Goal: Task Accomplishment & Management: Manage account settings

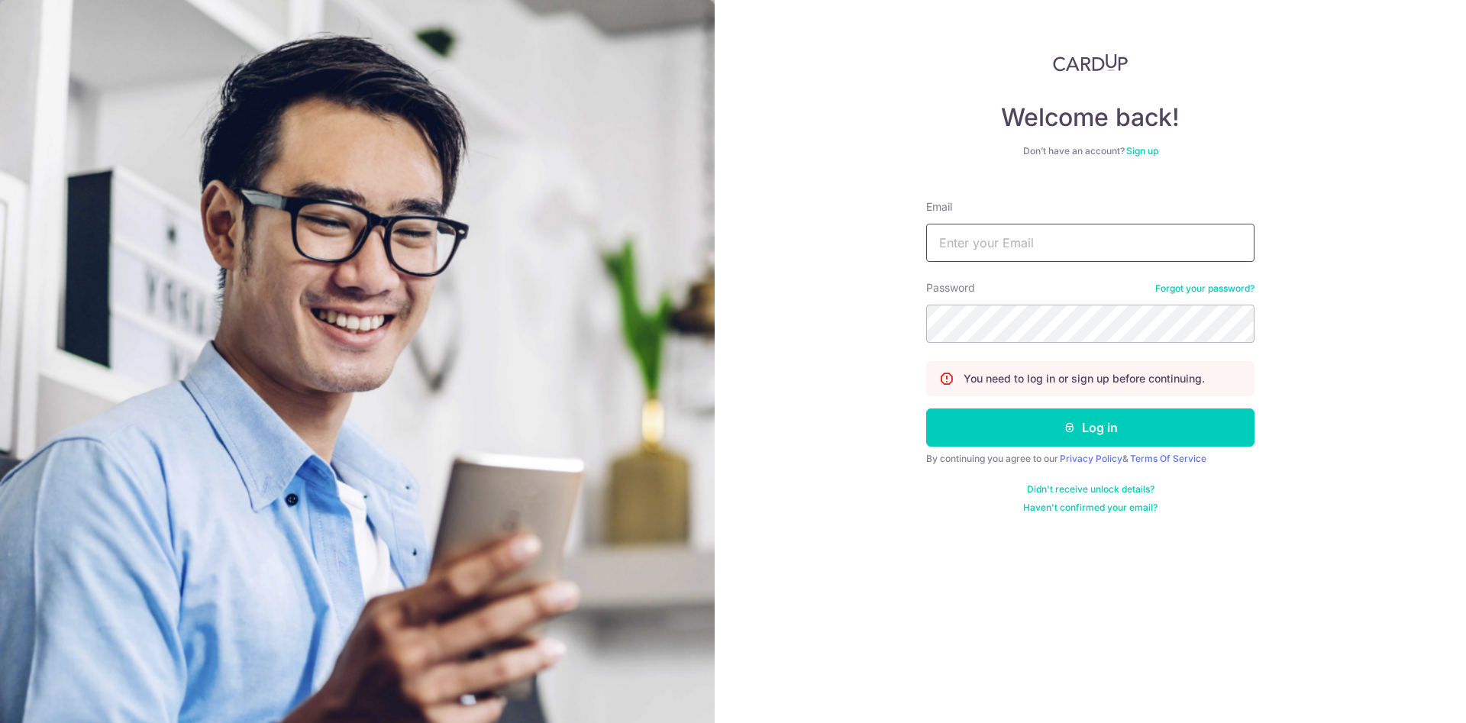
click at [1068, 240] on input "Email" at bounding box center [1090, 243] width 328 height 38
type input "[EMAIL_ADDRESS][DOMAIN_NAME]"
click at [926, 408] on button "Log in" at bounding box center [1090, 427] width 328 height 38
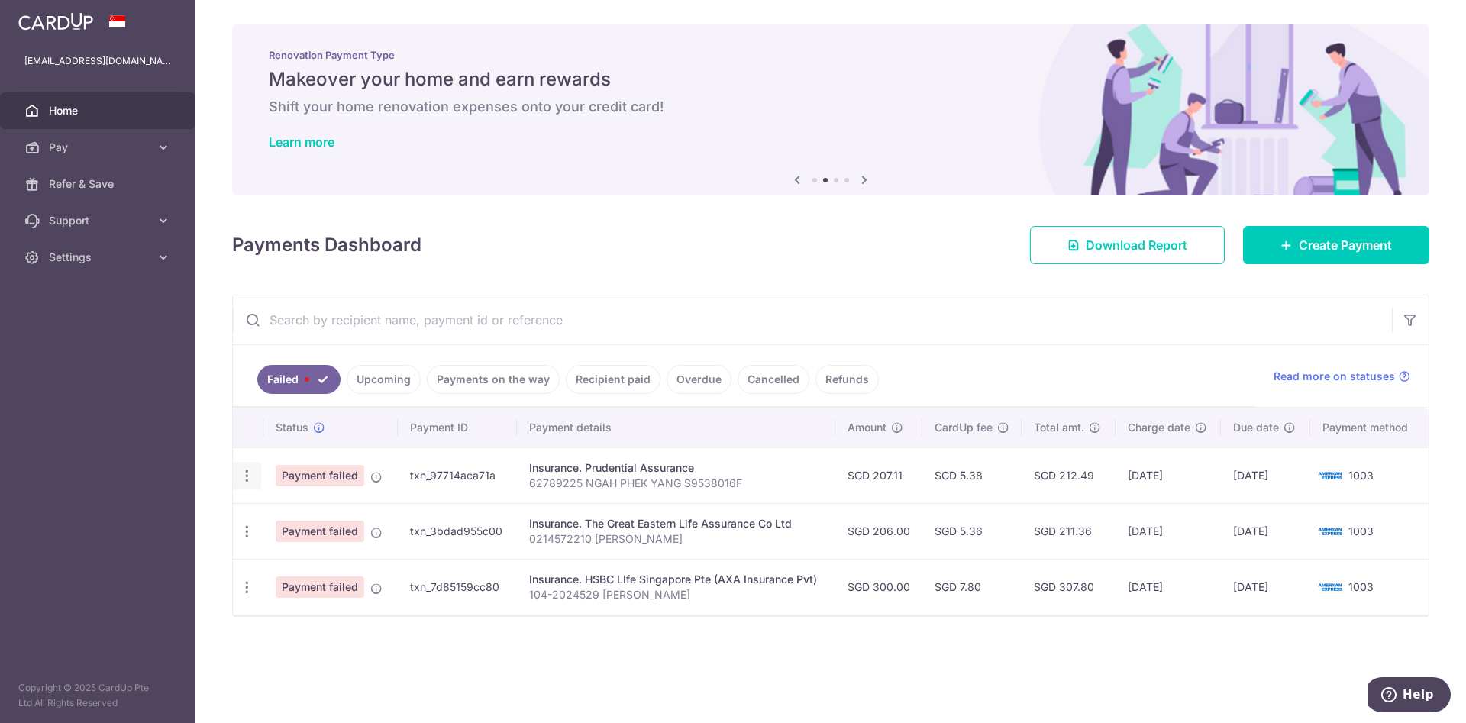
click at [244, 469] on icon "button" at bounding box center [247, 476] width 16 height 16
click at [279, 519] on span "Update payment" at bounding box center [328, 517] width 104 height 18
radio input "true"
type input "207.11"
type input "62789225 NGAH PHEK YANG S9538016F"
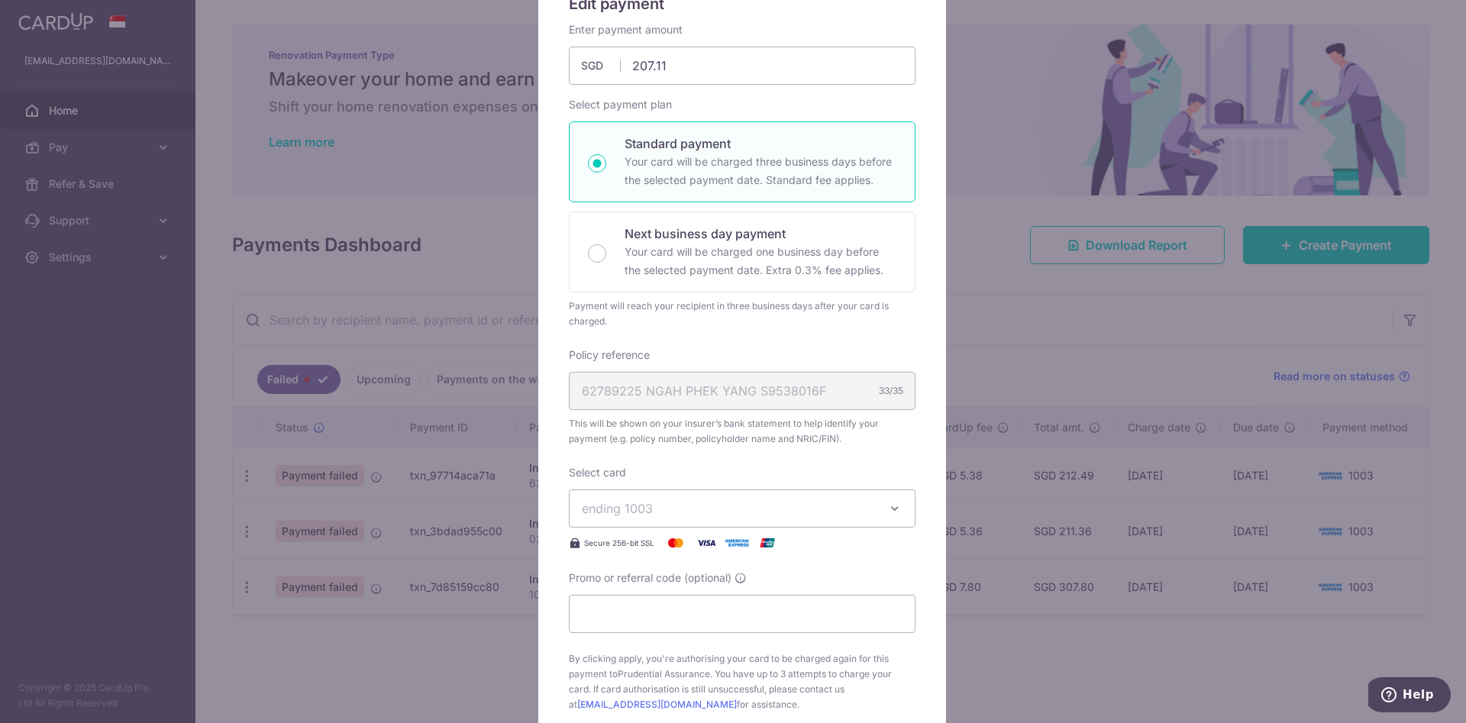
scroll to position [229, 0]
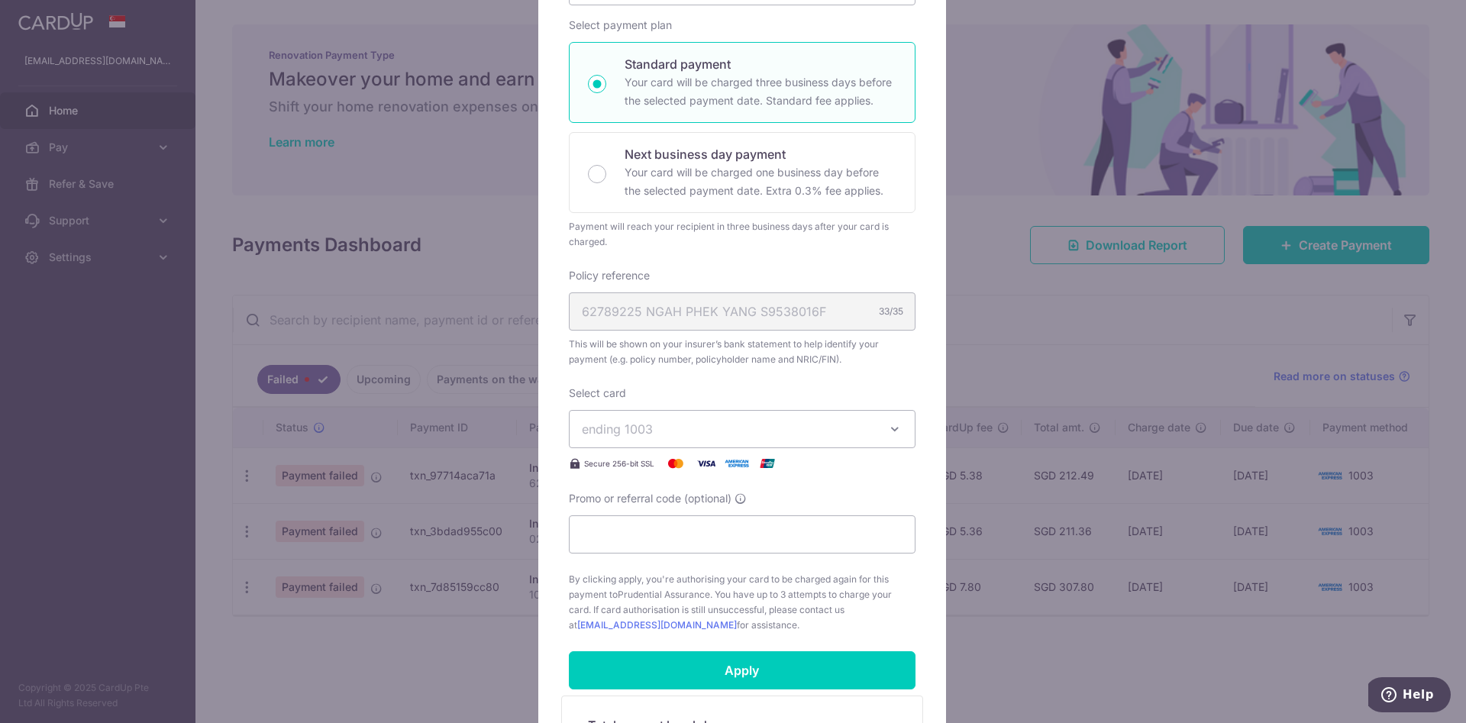
click at [685, 444] on button "ending 1003" at bounding box center [742, 429] width 347 height 38
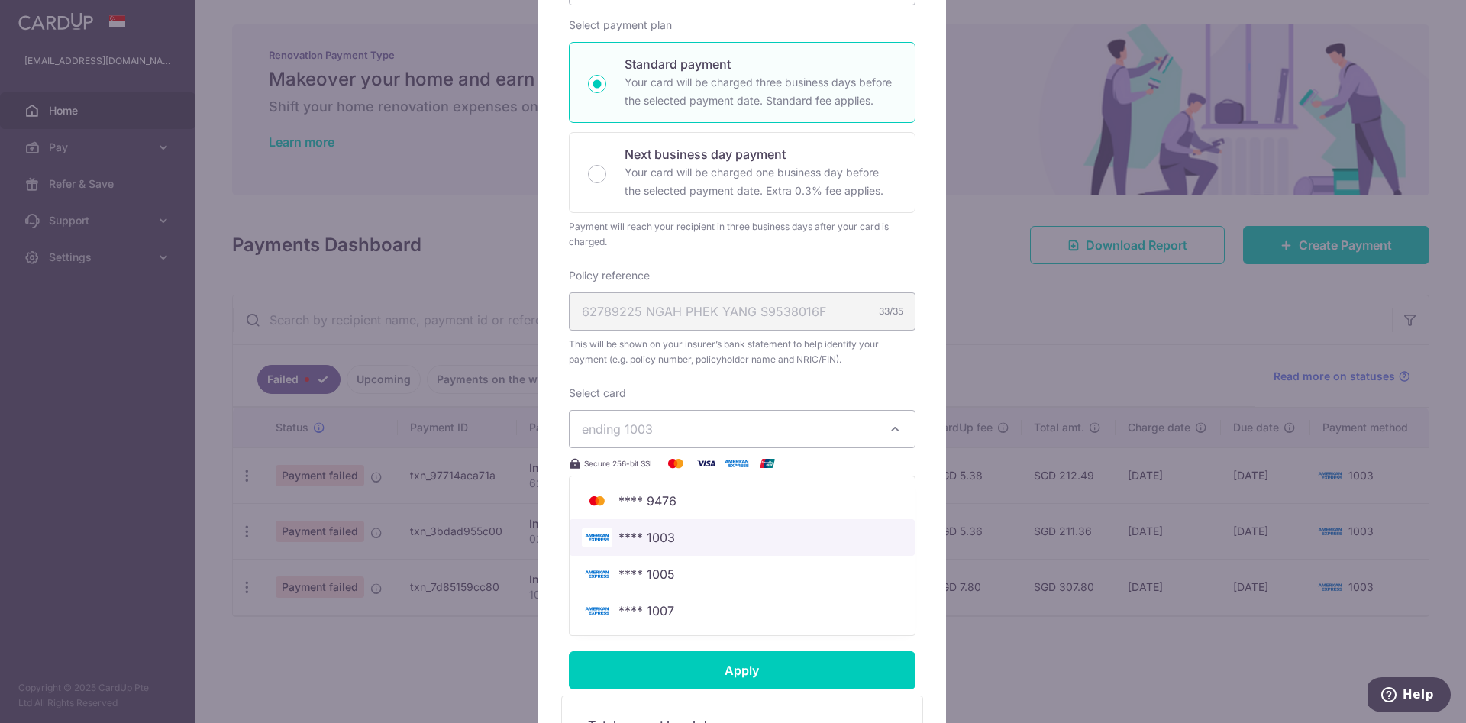
click at [666, 528] on span "**** 1003" at bounding box center [742, 537] width 321 height 18
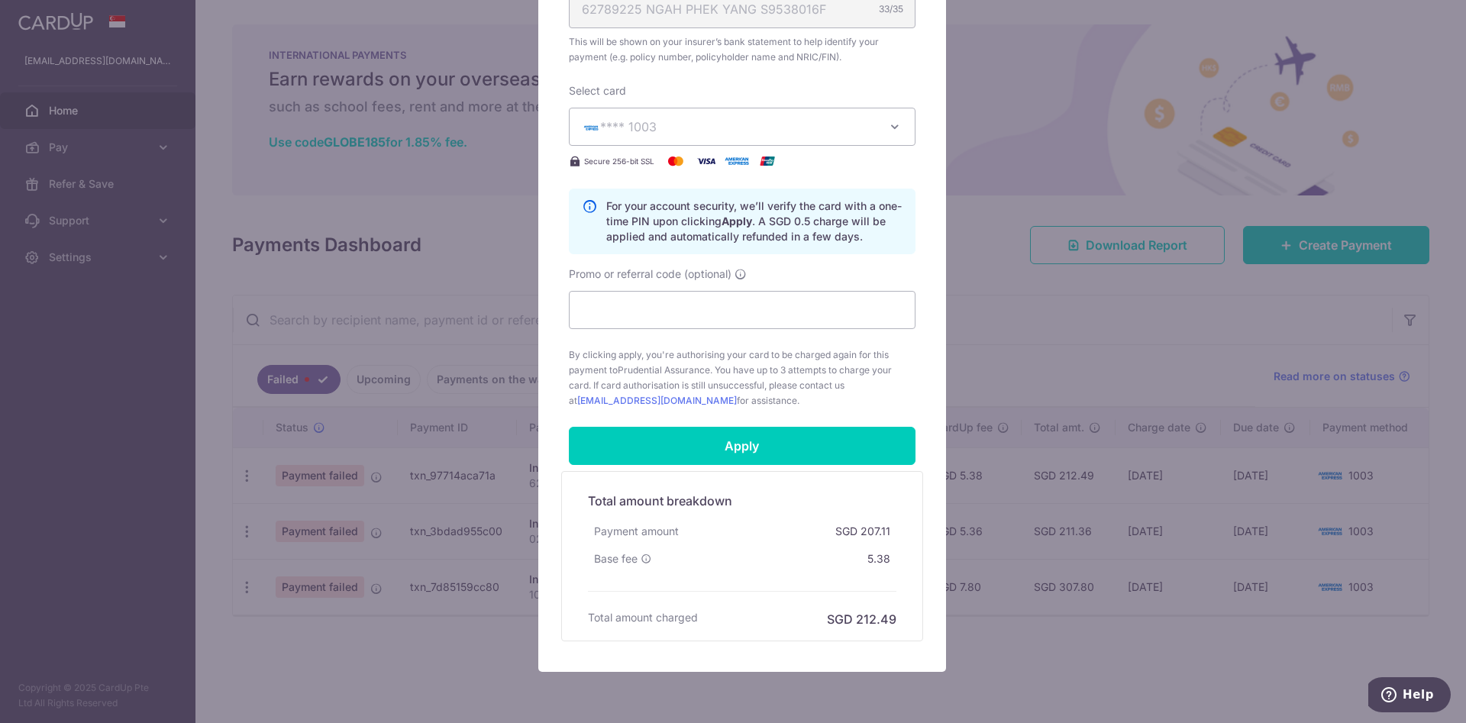
scroll to position [591, 0]
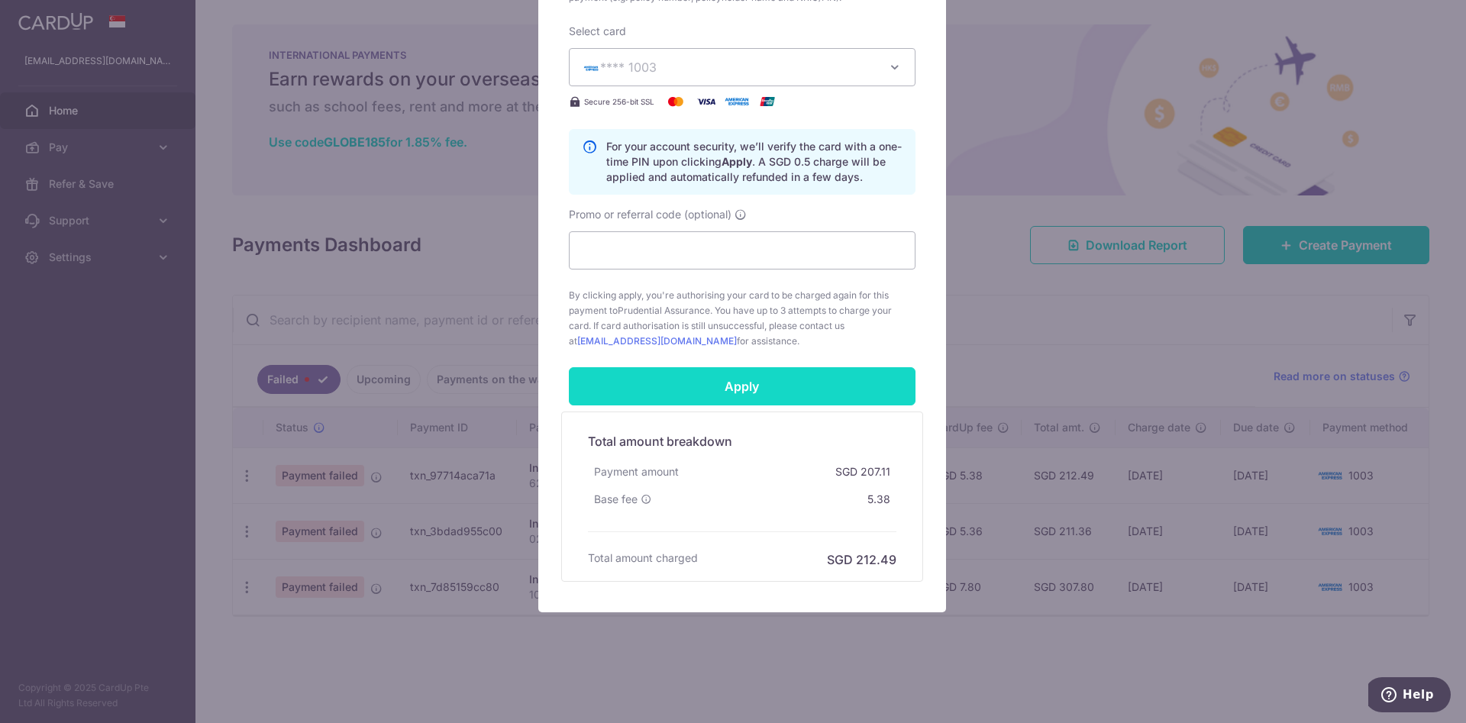
click at [721, 394] on input "Apply" at bounding box center [742, 386] width 347 height 38
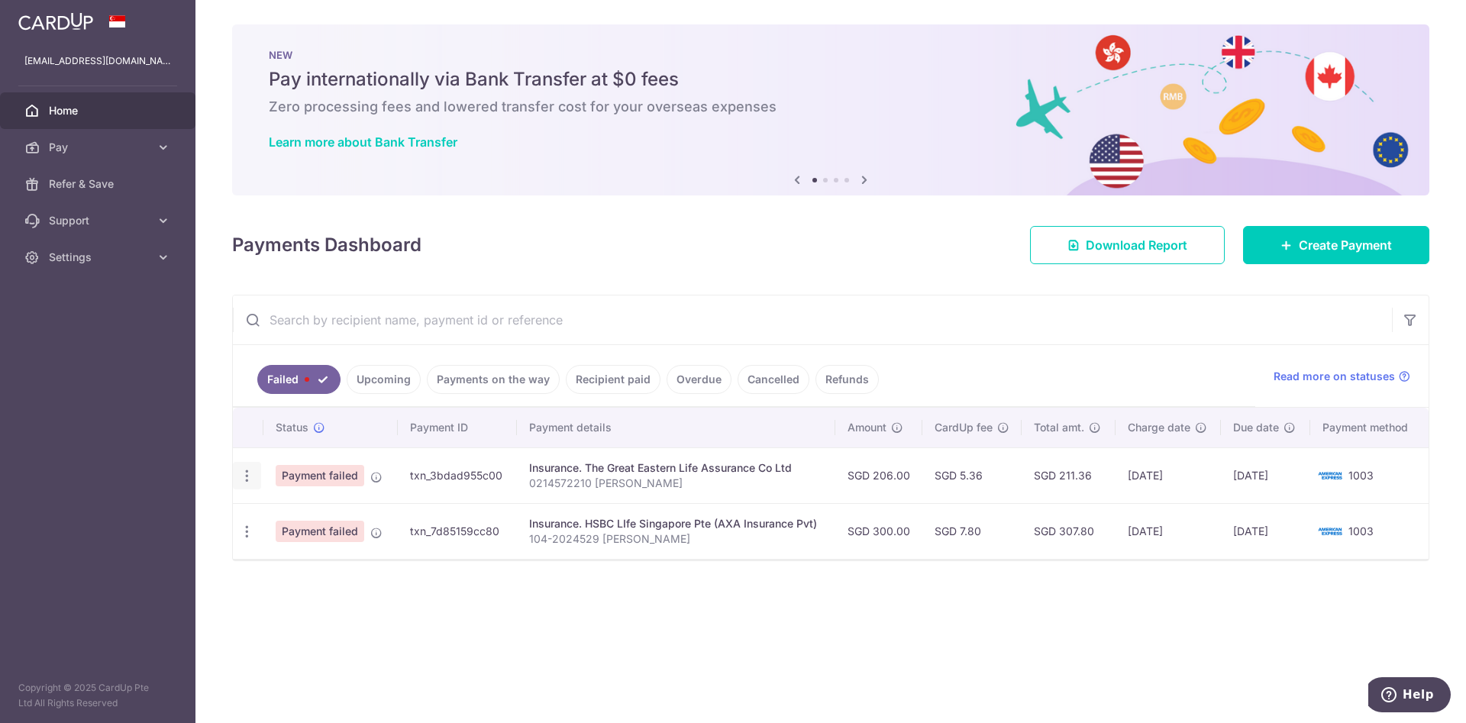
click at [258, 472] on div "Update payment" at bounding box center [247, 476] width 28 height 28
click at [253, 472] on icon "button" at bounding box center [247, 476] width 16 height 16
click at [277, 514] on span "Update payment" at bounding box center [328, 517] width 104 height 18
radio input "true"
type input "206.00"
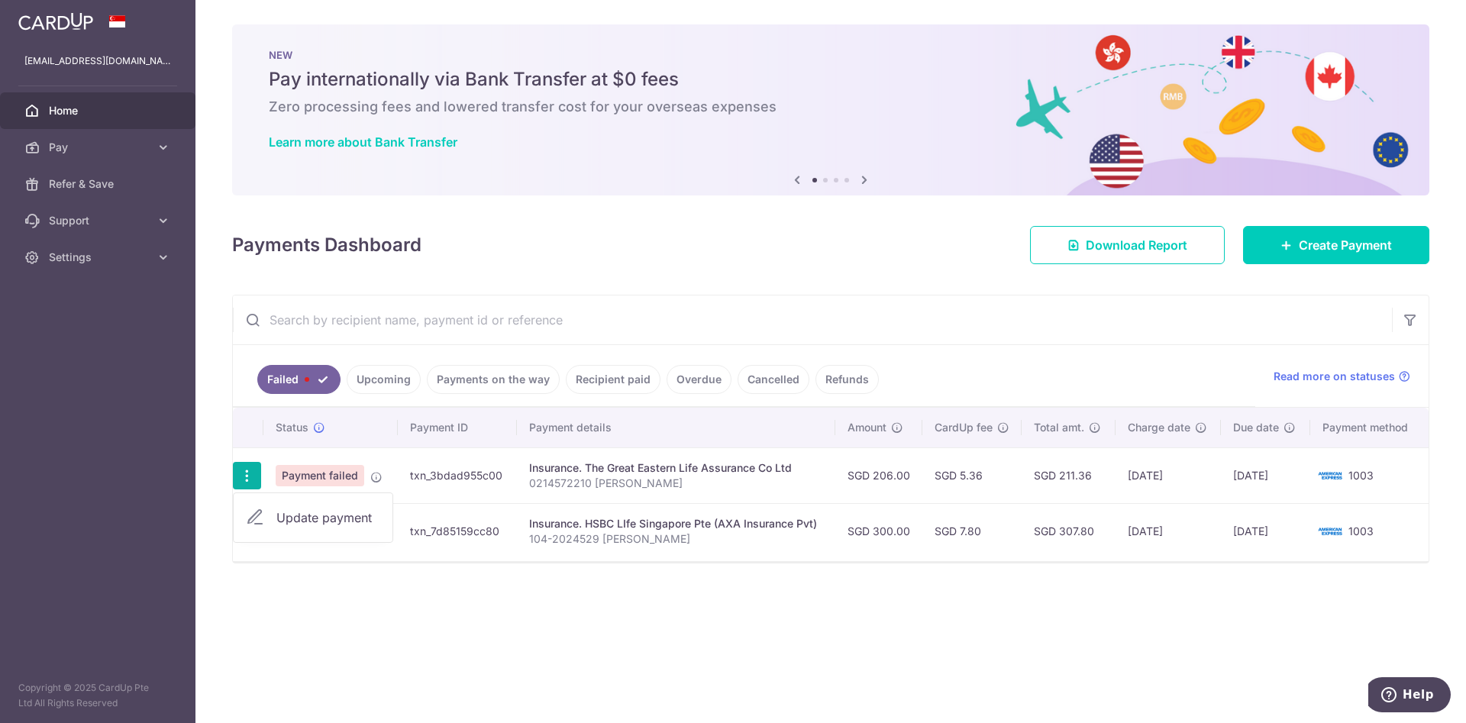
type input "0214572210 [PERSON_NAME]"
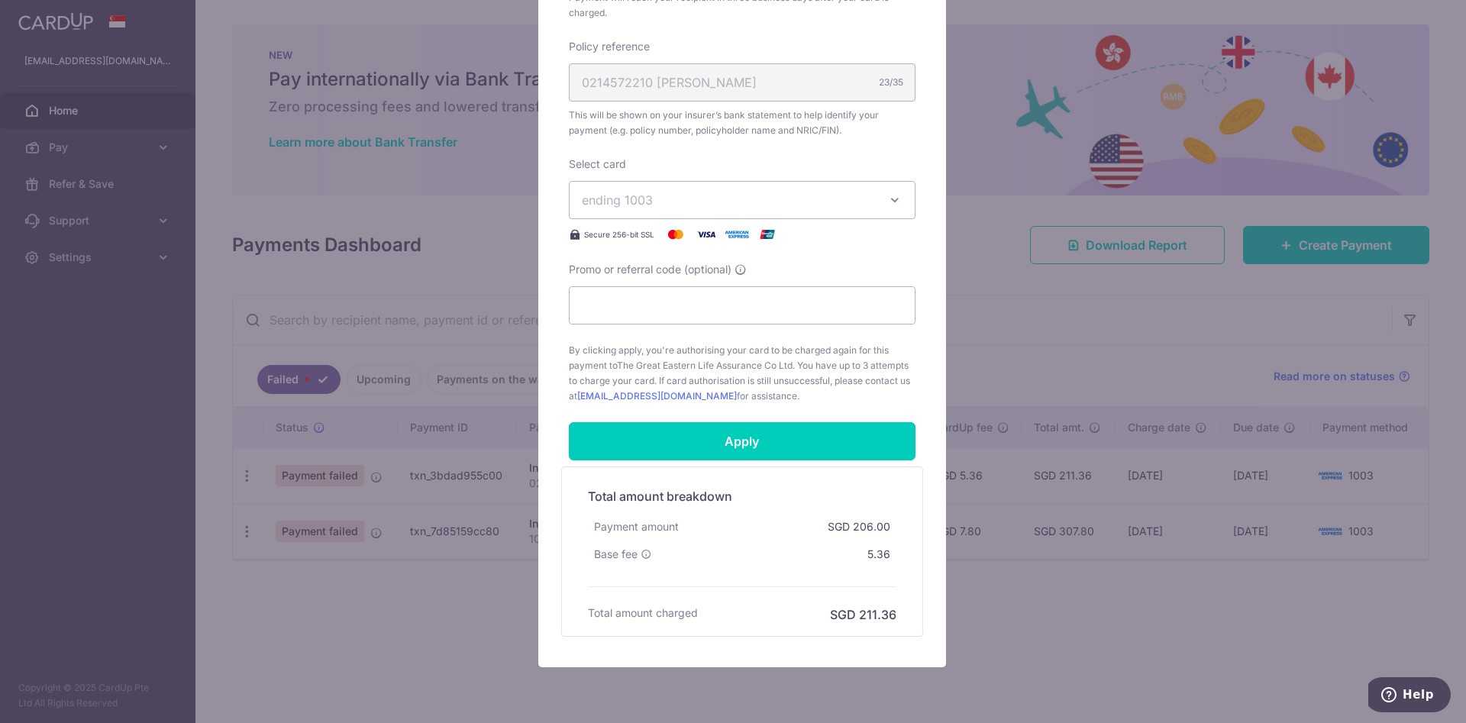
scroll to position [513, 0]
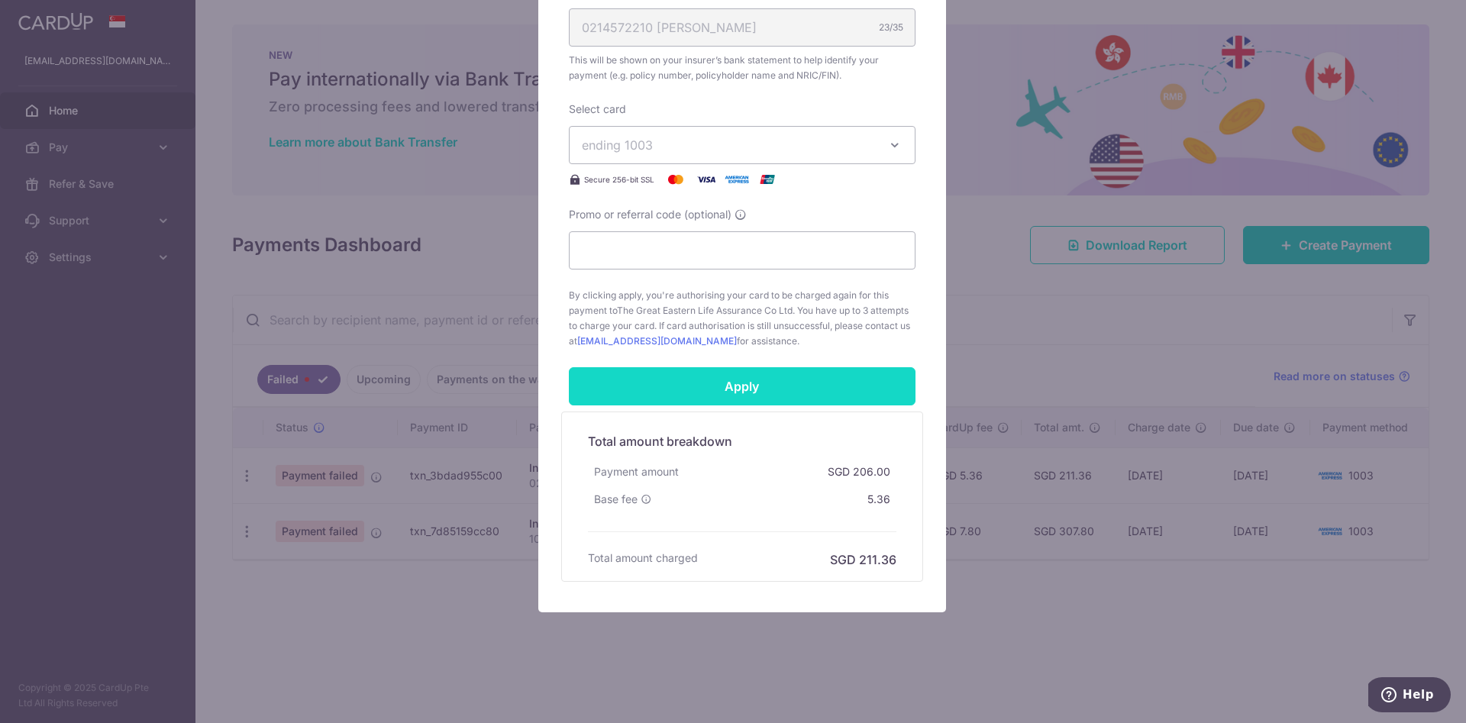
click at [753, 386] on input "Apply" at bounding box center [742, 386] width 347 height 38
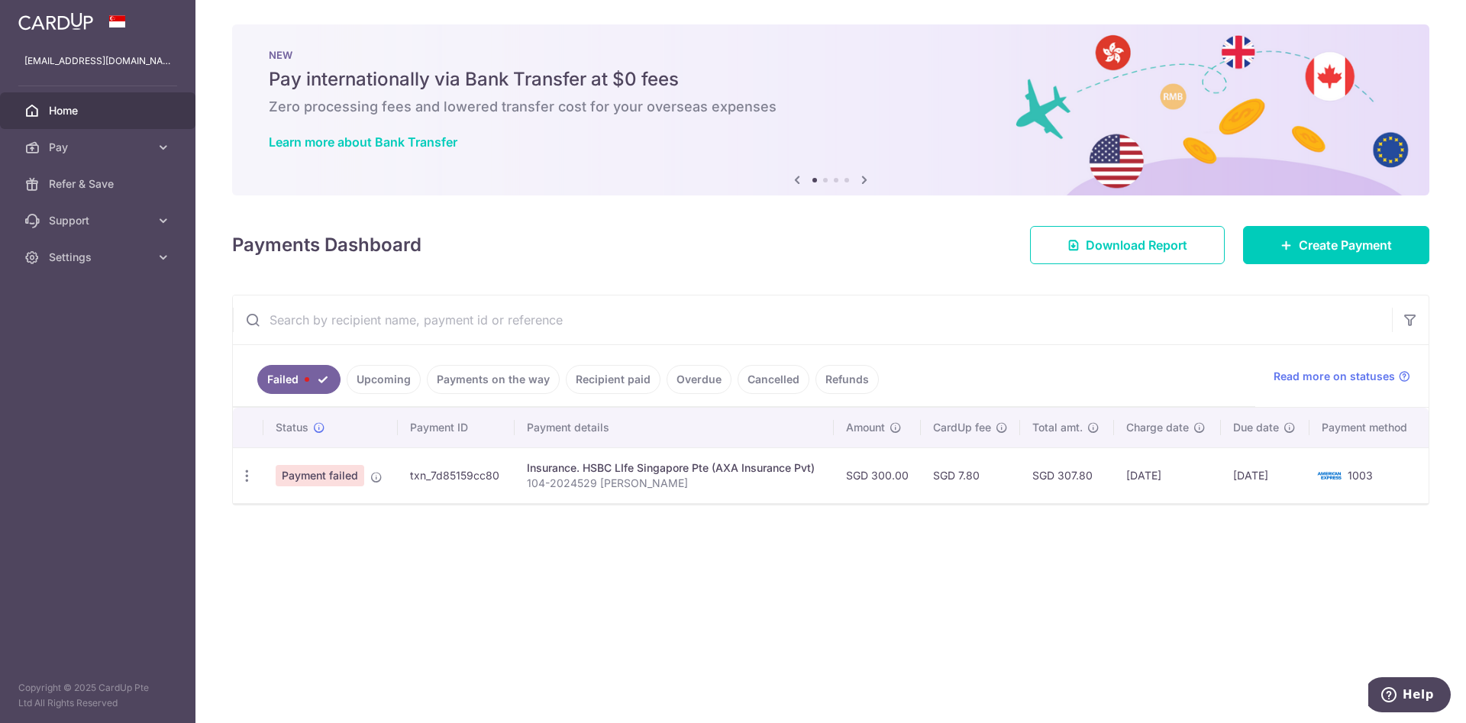
click at [250, 460] on td "Update payment" at bounding box center [248, 475] width 31 height 56
click at [244, 476] on icon "button" at bounding box center [247, 476] width 16 height 16
click at [282, 508] on span "Update payment" at bounding box center [328, 517] width 104 height 18
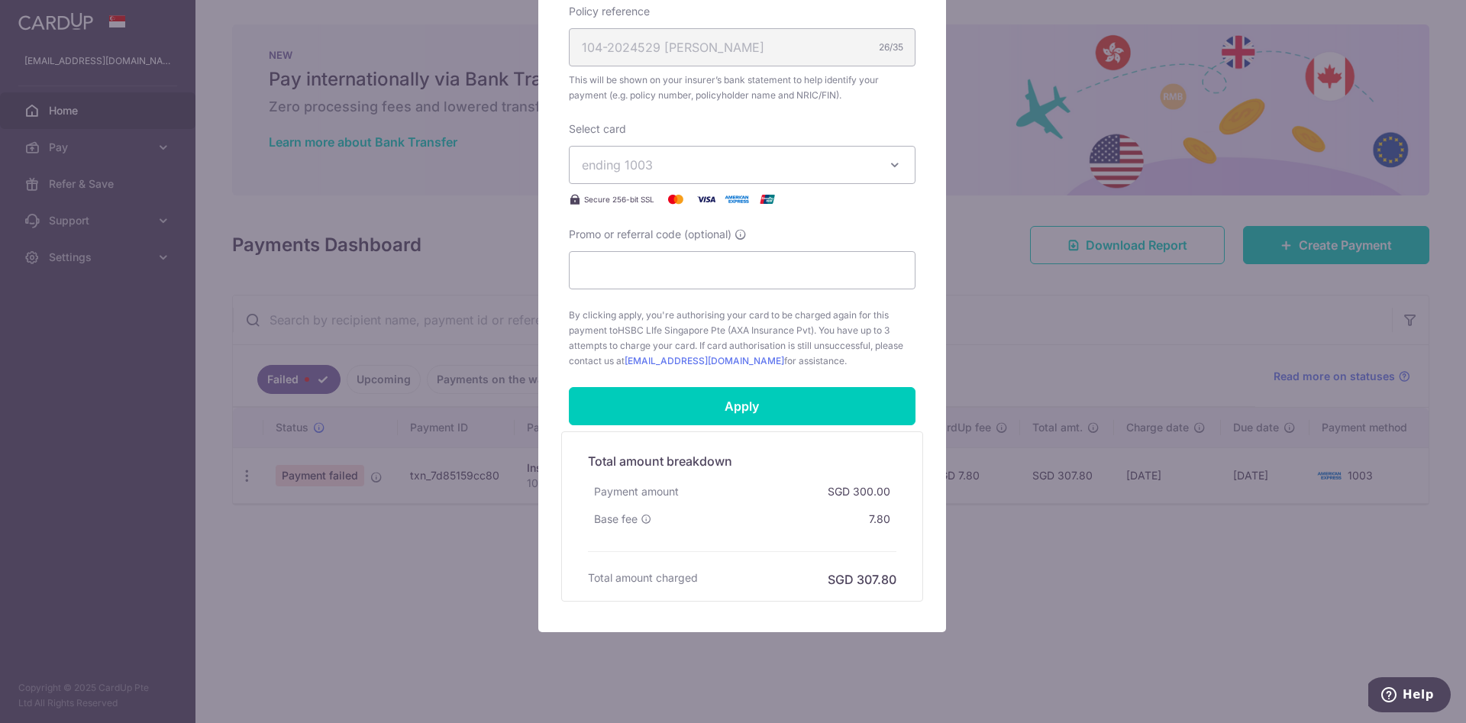
scroll to position [513, 0]
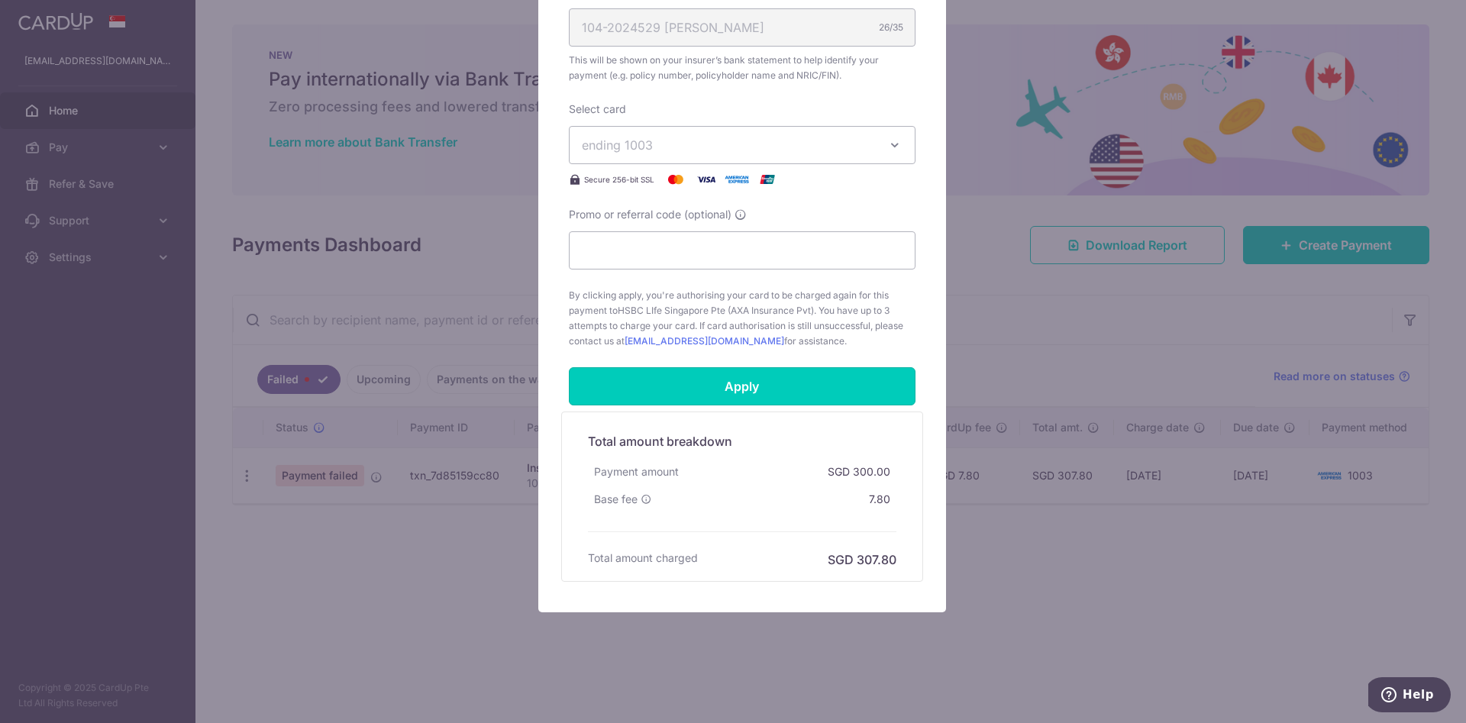
click at [744, 387] on input "Apply" at bounding box center [742, 386] width 347 height 38
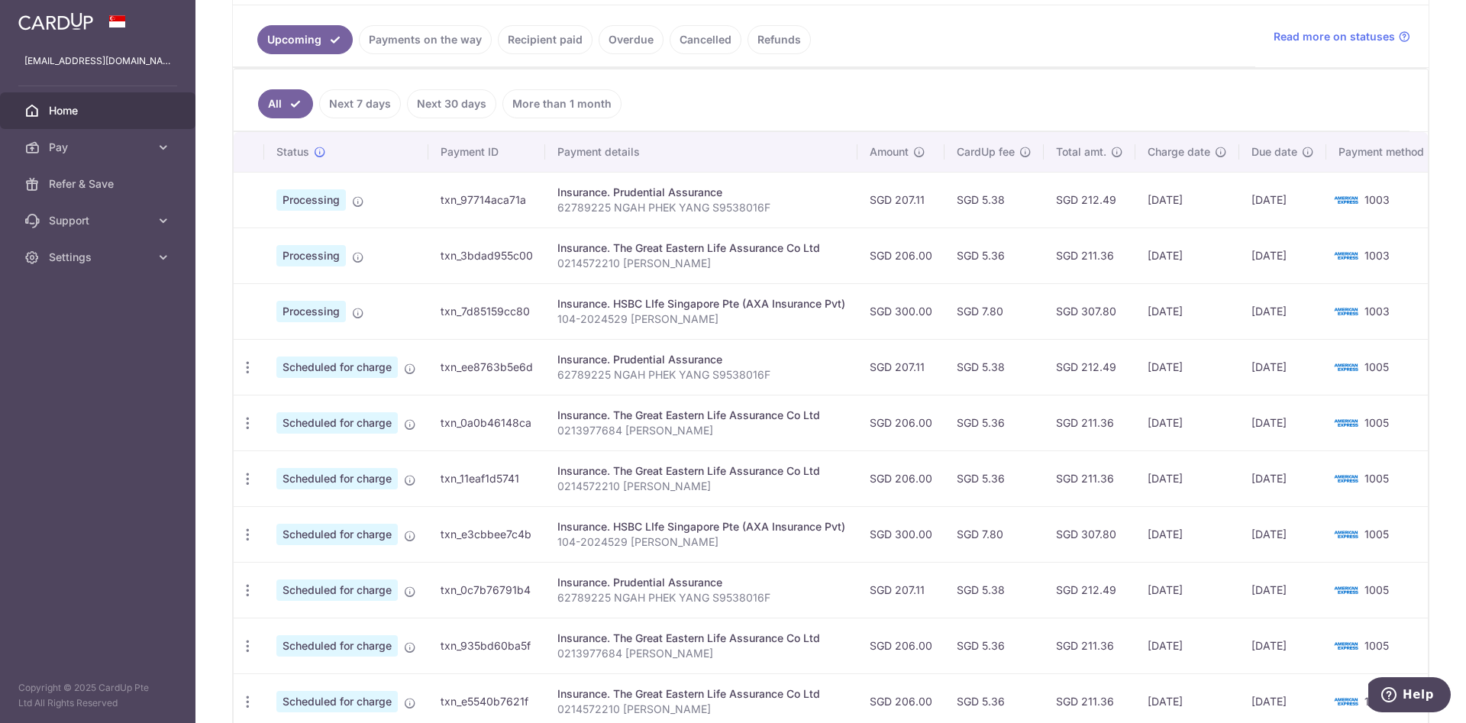
scroll to position [344, 0]
